Goal: Task Accomplishment & Management: Manage account settings

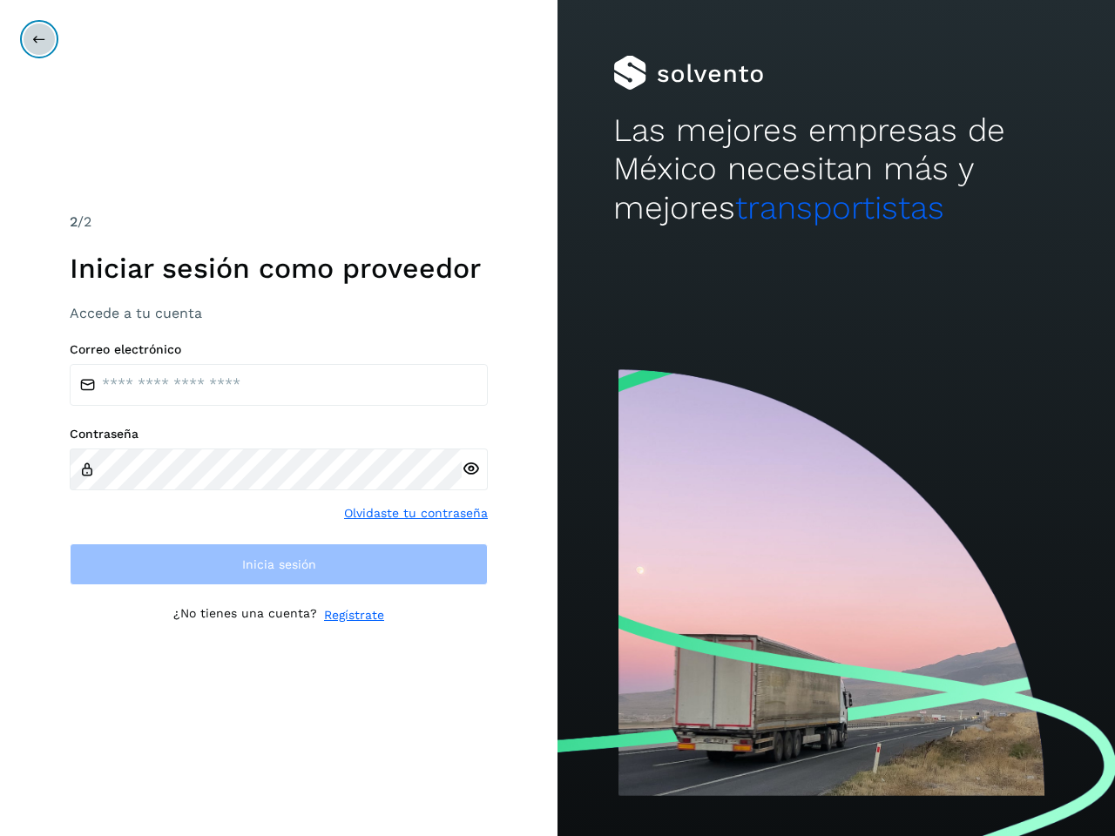
click at [39, 39] on icon at bounding box center [39, 39] width 14 height 14
click at [470, 469] on icon at bounding box center [471, 469] width 18 height 18
click at [416, 513] on link "Olvidaste tu contraseña" at bounding box center [416, 513] width 144 height 18
click at [354, 615] on link "Regístrate" at bounding box center [354, 615] width 60 height 18
